Goal: Check status: Check status

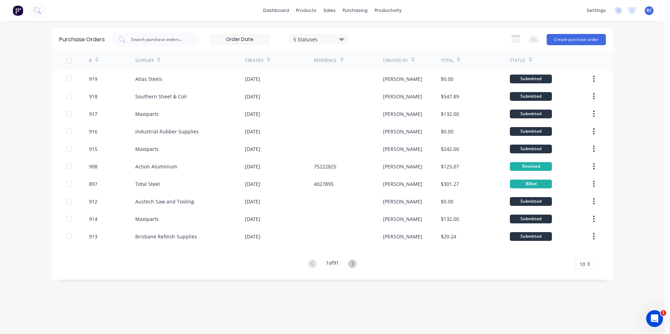
drag, startPoint x: 254, startPoint y: 311, endPoint x: 190, endPoint y: 304, distance: 64.2
click at [252, 309] on div "Purchase Orders 5 Statuses 5 Statuses Export to Excel (XLSX) Create purchase or…" at bounding box center [332, 177] width 561 height 299
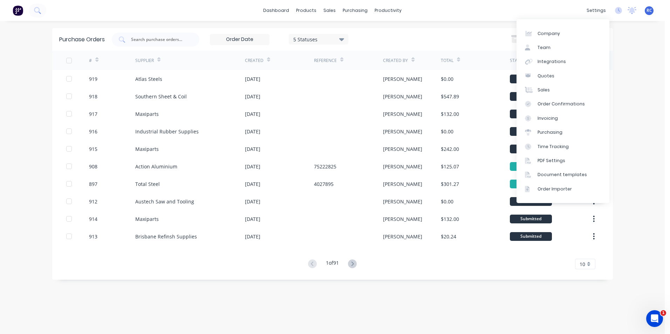
click at [445, 11] on div "dashboard products sales purchasing productivity dashboard products Product Cat…" at bounding box center [332, 10] width 665 height 21
